Goal: Task Accomplishment & Management: Manage account settings

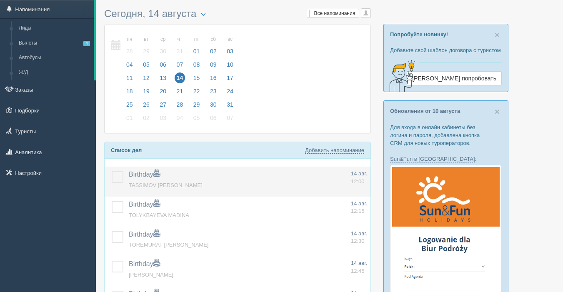
scroll to position [81, 0]
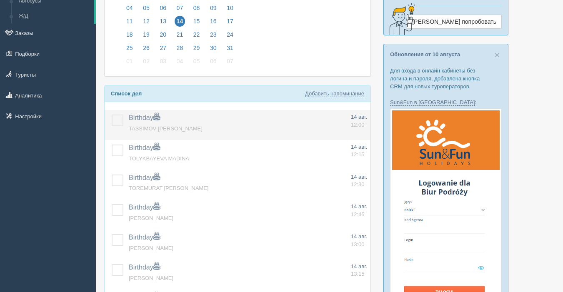
click at [112, 115] on label at bounding box center [112, 115] width 0 height 0
click at [0, 0] on input "checkbox" at bounding box center [0, 0] width 0 height 0
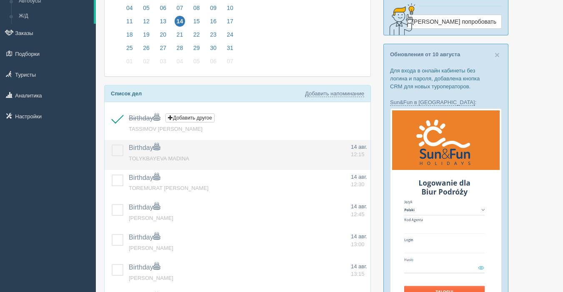
drag, startPoint x: 117, startPoint y: 146, endPoint x: 115, endPoint y: 156, distance: 10.2
click at [112, 145] on label at bounding box center [112, 145] width 0 height 0
click at [0, 0] on input "checkbox" at bounding box center [0, 0] width 0 height 0
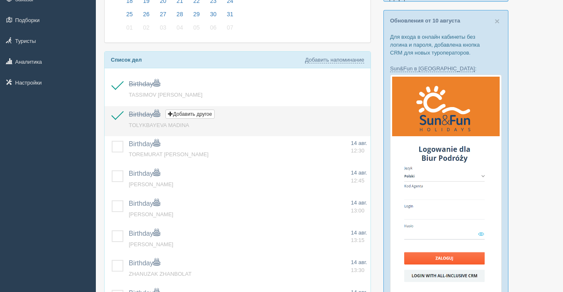
scroll to position [118, 0]
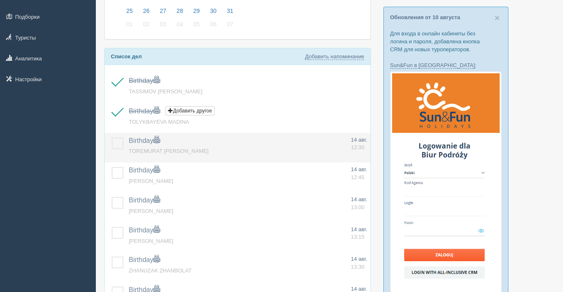
click at [112, 138] on label at bounding box center [112, 138] width 0 height 0
click at [0, 0] on input "checkbox" at bounding box center [0, 0] width 0 height 0
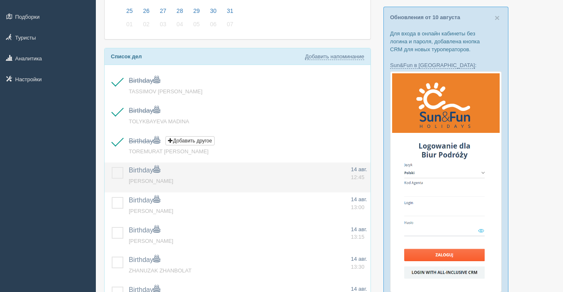
click at [112, 167] on label at bounding box center [112, 167] width 0 height 0
click at [0, 0] on input "checkbox" at bounding box center [0, 0] width 0 height 0
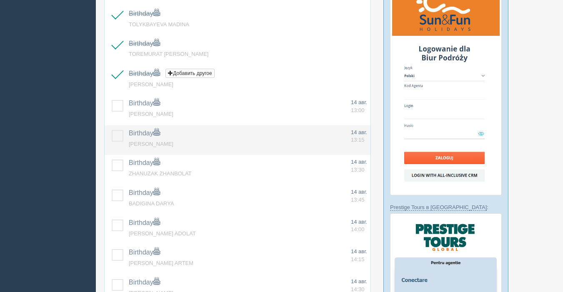
scroll to position [228, 0]
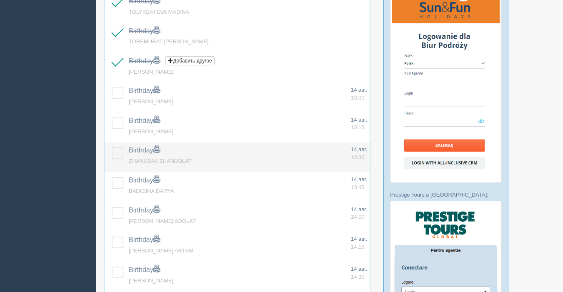
click at [112, 147] on label at bounding box center [112, 147] width 0 height 0
click at [0, 0] on input "checkbox" at bounding box center [0, 0] width 0 height 0
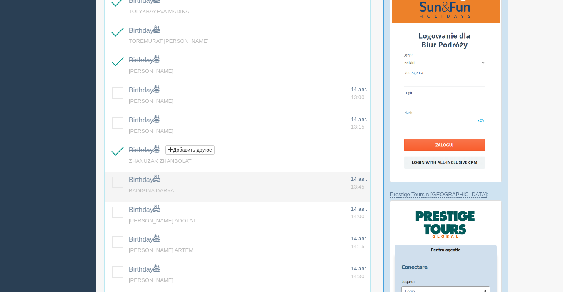
click at [112, 177] on label at bounding box center [112, 177] width 0 height 0
click at [0, 0] on input "checkbox" at bounding box center [0, 0] width 0 height 0
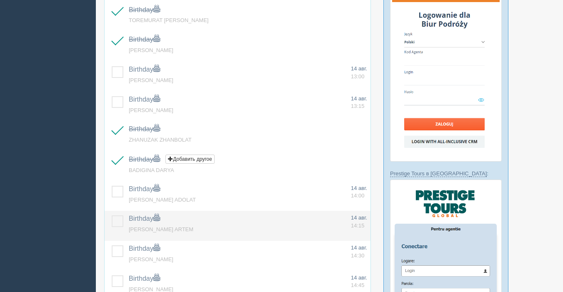
drag, startPoint x: 118, startPoint y: 189, endPoint x: 118, endPoint y: 214, distance: 25.0
click at [112, 186] on label at bounding box center [112, 186] width 0 height 0
click at [0, 0] on input "checkbox" at bounding box center [0, 0] width 0 height 0
click at [112, 216] on label at bounding box center [112, 216] width 0 height 0
click at [0, 0] on input "checkbox" at bounding box center [0, 0] width 0 height 0
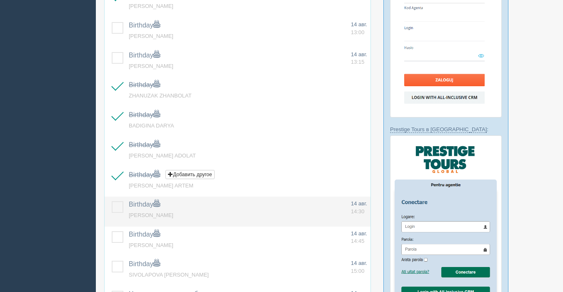
click at [112, 201] on label at bounding box center [112, 201] width 0 height 0
click at [0, 0] on input "checkbox" at bounding box center [0, 0] width 0 height 0
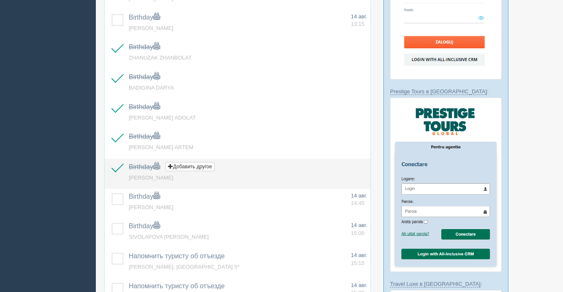
scroll to position [333, 0]
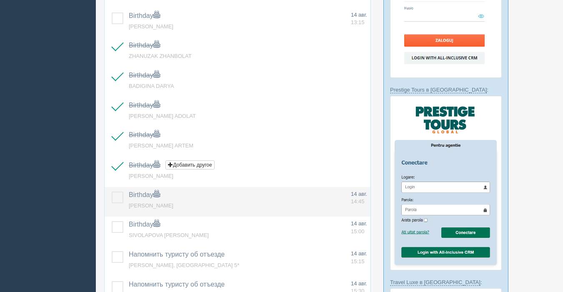
drag, startPoint x: 119, startPoint y: 198, endPoint x: 119, endPoint y: 211, distance: 12.1
click at [112, 192] on label at bounding box center [112, 192] width 0 height 0
click at [0, 0] on input "checkbox" at bounding box center [0, 0] width 0 height 0
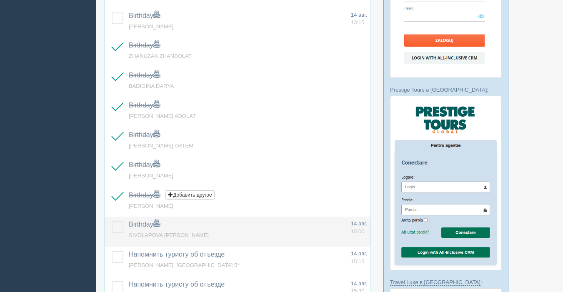
click at [117, 221] on td at bounding box center [115, 232] width 21 height 30
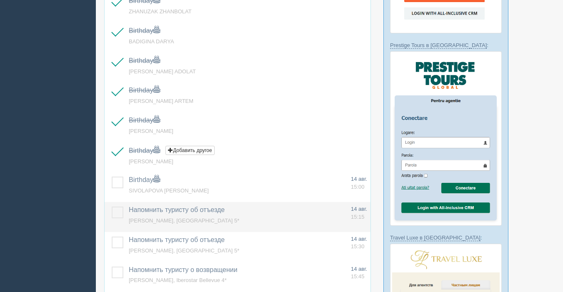
scroll to position [389, 0]
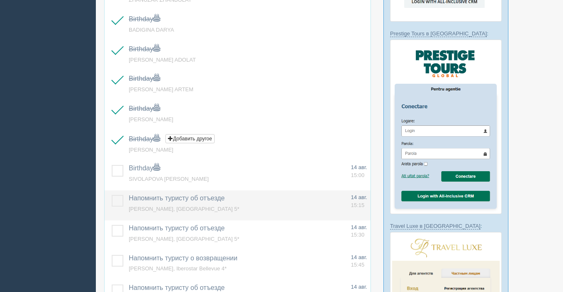
drag, startPoint x: 117, startPoint y: 173, endPoint x: 114, endPoint y: 202, distance: 29.3
click at [112, 165] on label at bounding box center [112, 165] width 0 height 0
click at [0, 0] on input "checkbox" at bounding box center [0, 0] width 0 height 0
drag, startPoint x: 117, startPoint y: 203, endPoint x: 116, endPoint y: 208, distance: 5.5
click at [112, 195] on label at bounding box center [112, 195] width 0 height 0
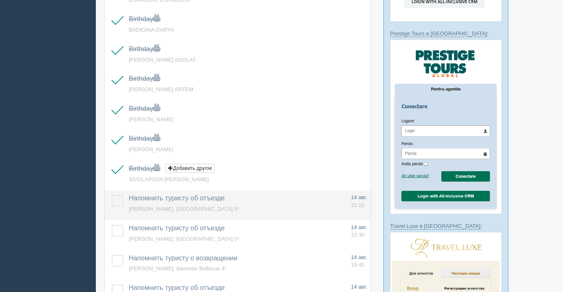
click at [0, 0] on input "checkbox" at bounding box center [0, 0] width 0 height 0
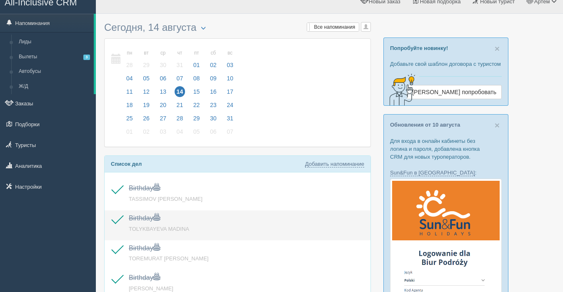
scroll to position [0, 0]
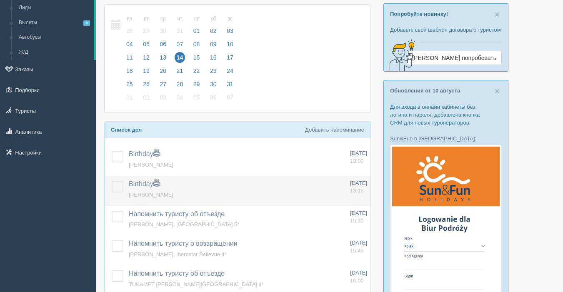
scroll to position [71, 0]
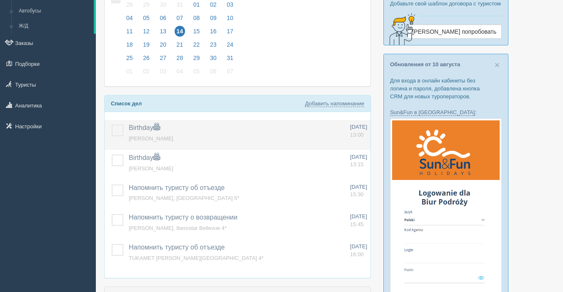
click at [112, 125] on label at bounding box center [112, 125] width 0 height 0
click at [0, 0] on input "checkbox" at bounding box center [0, 0] width 0 height 0
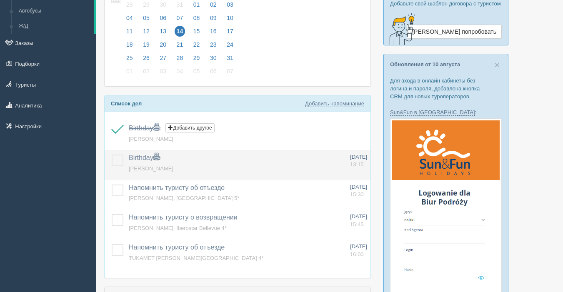
click at [112, 155] on label at bounding box center [112, 155] width 0 height 0
click at [0, 0] on input "checkbox" at bounding box center [0, 0] width 0 height 0
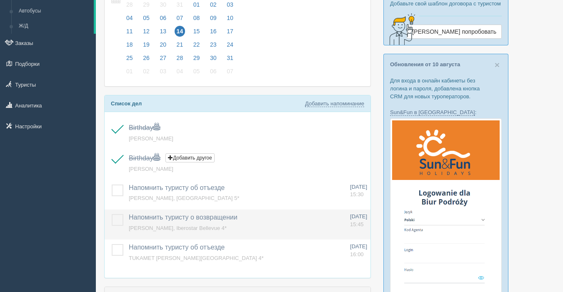
click at [112, 214] on label at bounding box center [112, 214] width 0 height 0
click at [0, 0] on input "checkbox" at bounding box center [0, 0] width 0 height 0
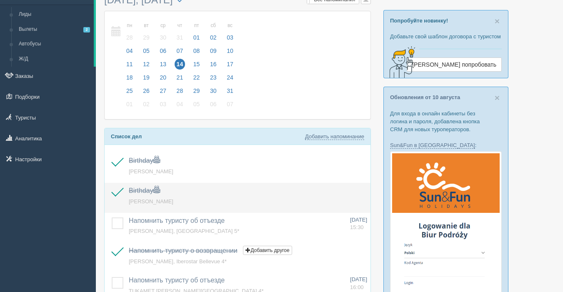
scroll to position [0, 0]
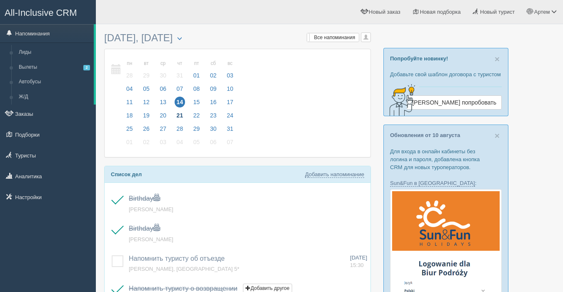
click at [182, 115] on span "21" at bounding box center [180, 115] width 11 height 11
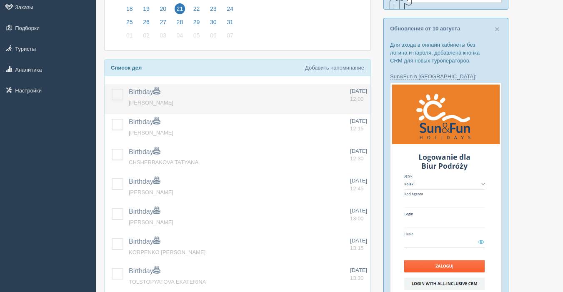
scroll to position [107, 0]
click at [112, 88] on label at bounding box center [112, 88] width 0 height 0
click at [0, 0] on input "checkbox" at bounding box center [0, 0] width 0 height 0
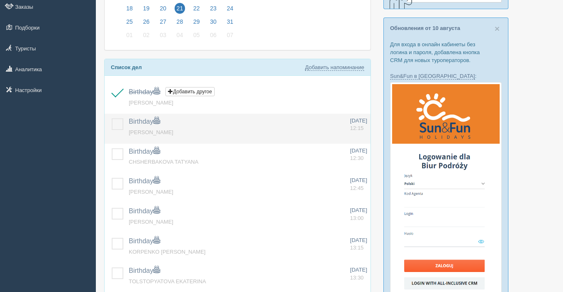
click at [112, 118] on label at bounding box center [112, 118] width 0 height 0
click at [0, 0] on input "checkbox" at bounding box center [0, 0] width 0 height 0
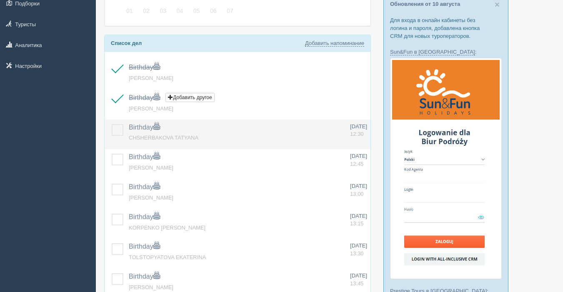
scroll to position [133, 0]
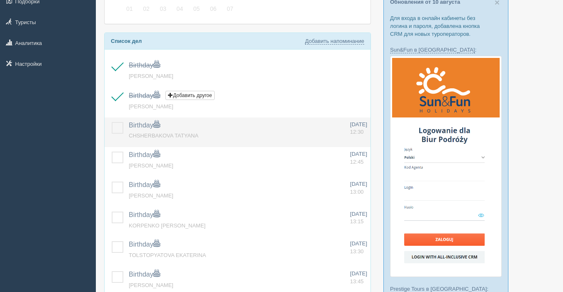
click at [112, 122] on label at bounding box center [112, 122] width 0 height 0
click at [0, 0] on input "checkbox" at bounding box center [0, 0] width 0 height 0
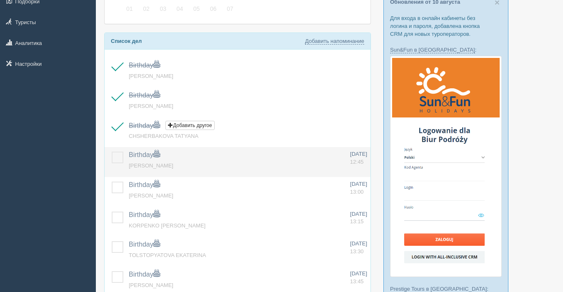
click at [112, 152] on label at bounding box center [112, 152] width 0 height 0
click at [0, 0] on input "checkbox" at bounding box center [0, 0] width 0 height 0
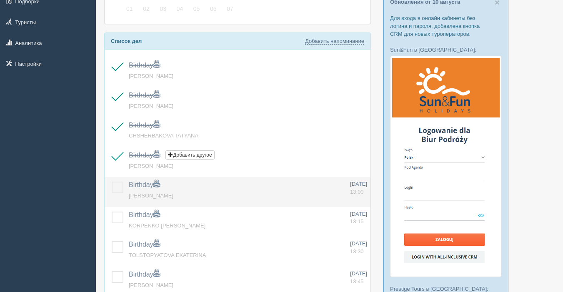
click at [112, 182] on label at bounding box center [112, 182] width 0 height 0
click at [0, 0] on input "checkbox" at bounding box center [0, 0] width 0 height 0
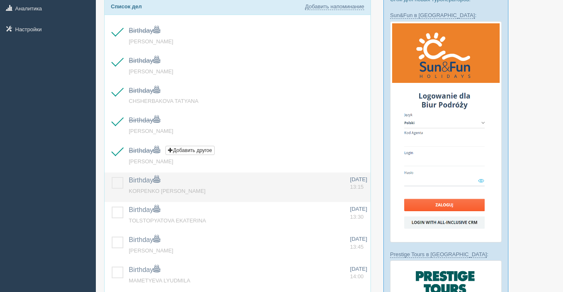
click at [112, 177] on label at bounding box center [112, 177] width 0 height 0
click at [0, 0] on input "checkbox" at bounding box center [0, 0] width 0 height 0
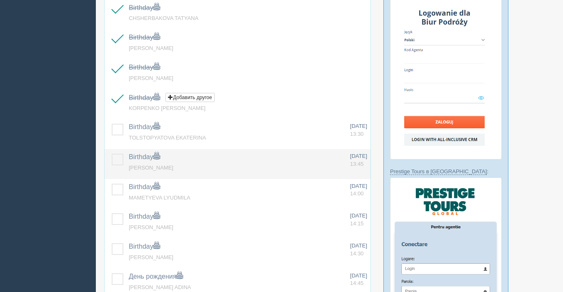
click at [112, 154] on label at bounding box center [112, 154] width 0 height 0
click at [0, 0] on input "checkbox" at bounding box center [0, 0] width 0 height 0
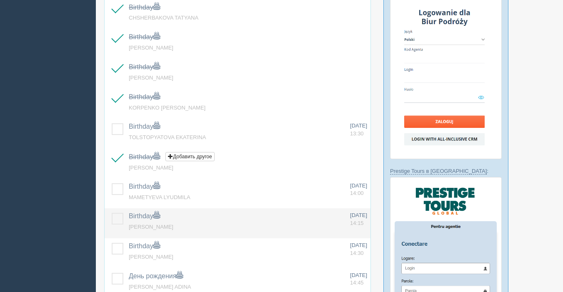
drag, startPoint x: 118, startPoint y: 190, endPoint x: 115, endPoint y: 212, distance: 22.2
click at [112, 183] on label at bounding box center [112, 183] width 0 height 0
click at [0, 0] on input "checkbox" at bounding box center [0, 0] width 0 height 0
click at [112, 213] on label at bounding box center [112, 213] width 0 height 0
click at [0, 0] on input "checkbox" at bounding box center [0, 0] width 0 height 0
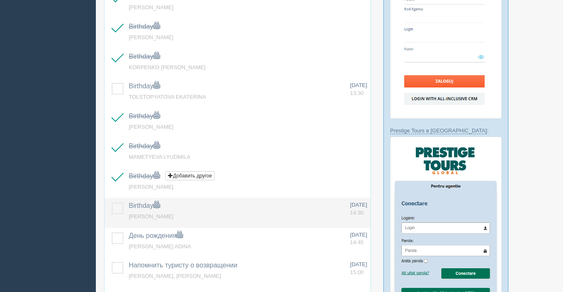
scroll to position [299, 0]
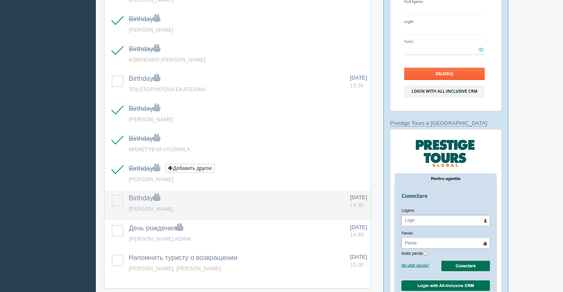
click at [112, 195] on label at bounding box center [112, 195] width 0 height 0
click at [0, 0] on input "checkbox" at bounding box center [0, 0] width 0 height 0
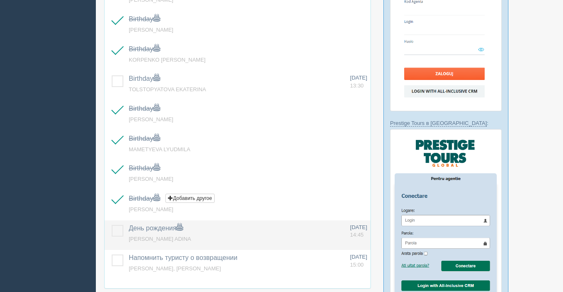
click at [112, 225] on label at bounding box center [112, 225] width 0 height 0
click at [0, 0] on input "checkbox" at bounding box center [0, 0] width 0 height 0
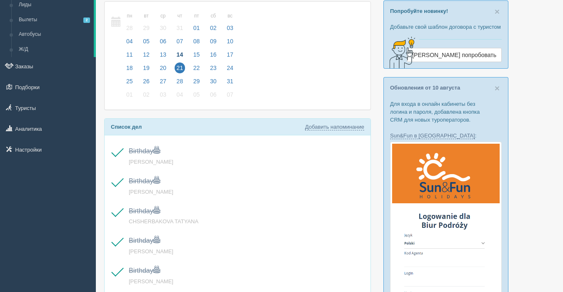
scroll to position [0, 0]
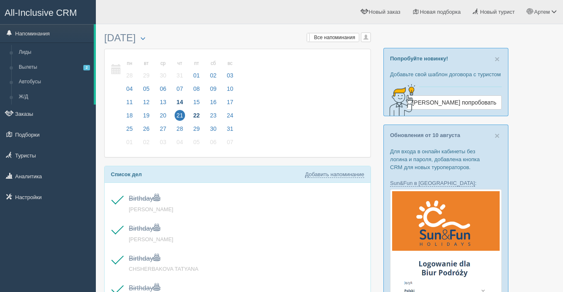
click at [197, 115] on span "22" at bounding box center [196, 115] width 11 height 11
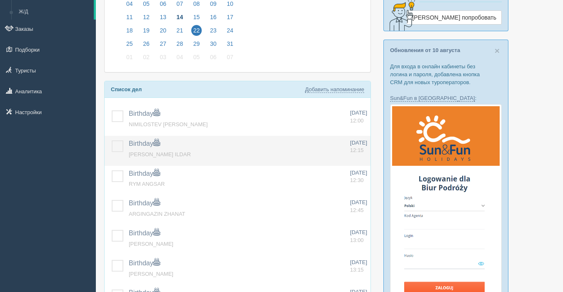
scroll to position [88, 0]
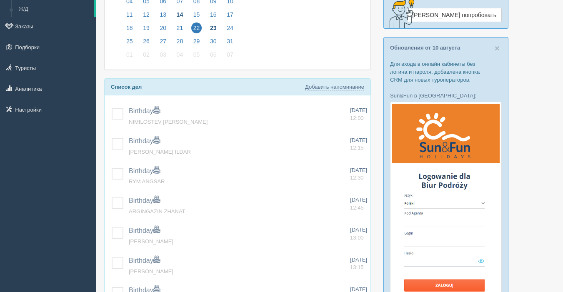
click at [211, 31] on span "23" at bounding box center [213, 28] width 11 height 11
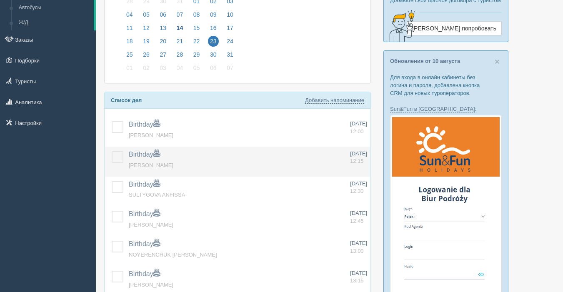
scroll to position [68, 0]
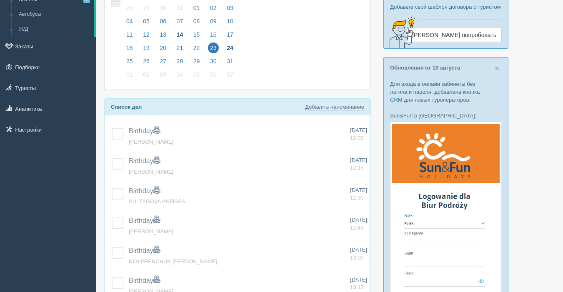
click at [228, 46] on span "24" at bounding box center [230, 48] width 11 height 11
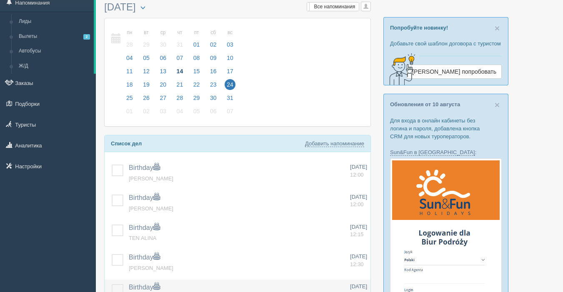
scroll to position [28, 0]
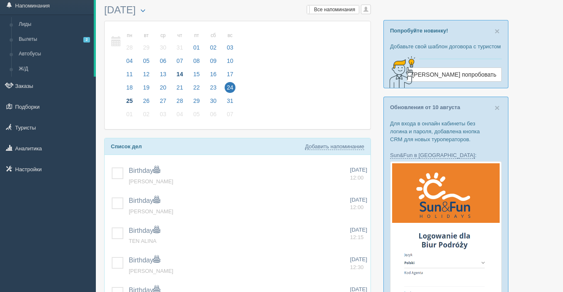
click at [130, 100] on span "25" at bounding box center [129, 100] width 11 height 11
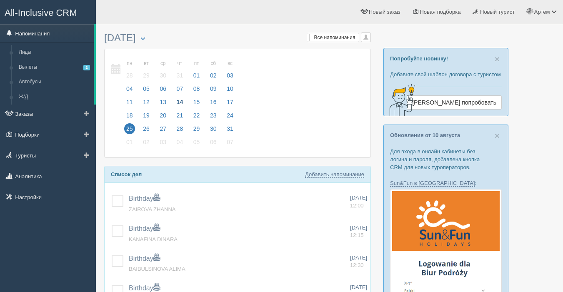
click at [37, 37] on link "Напоминания" at bounding box center [47, 33] width 94 height 18
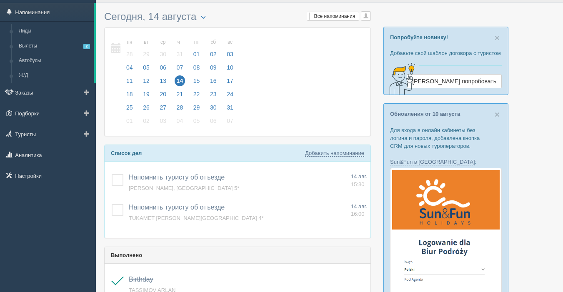
scroll to position [22, 0]
